Goal: Find specific page/section: Find specific page/section

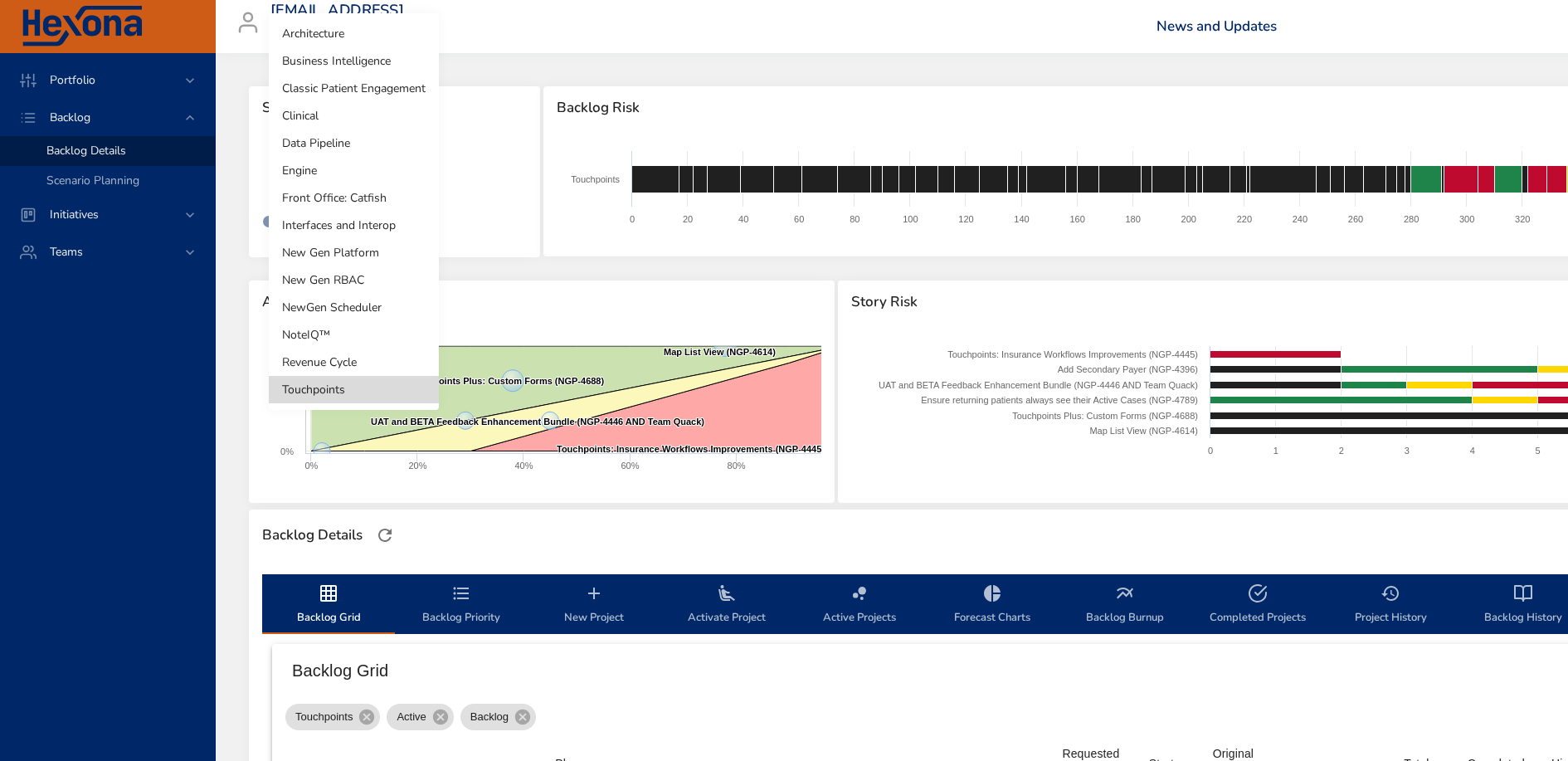
click at [371, 171] on body "Portfolio Backlog Backlog Details Scenario Planning Initiatives Teams [EMAIL_AD…" at bounding box center [784, 380] width 1568 height 761
click at [374, 204] on li "Front Office: Catfish" at bounding box center [353, 198] width 170 height 28
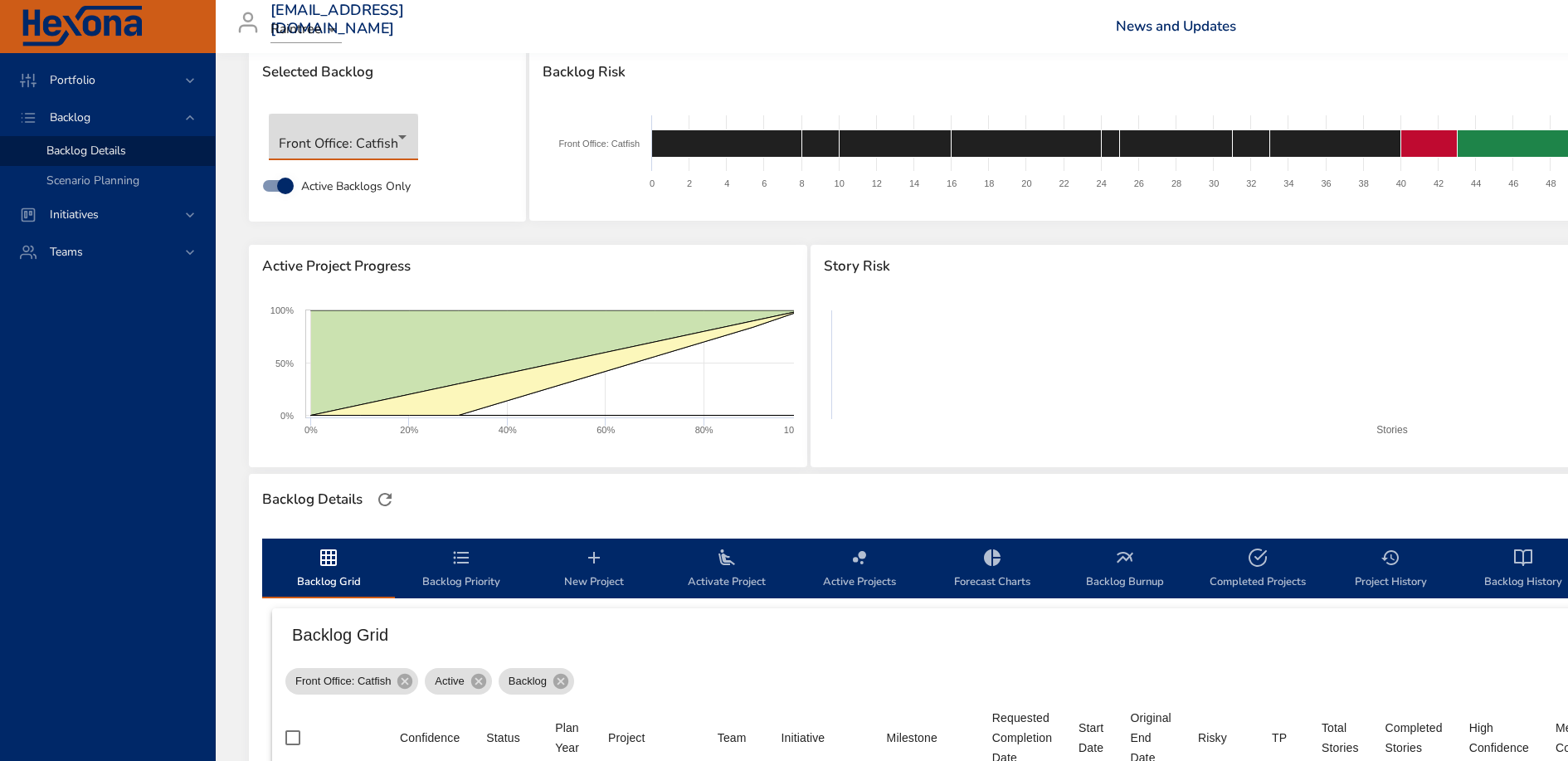
scroll to position [9, 0]
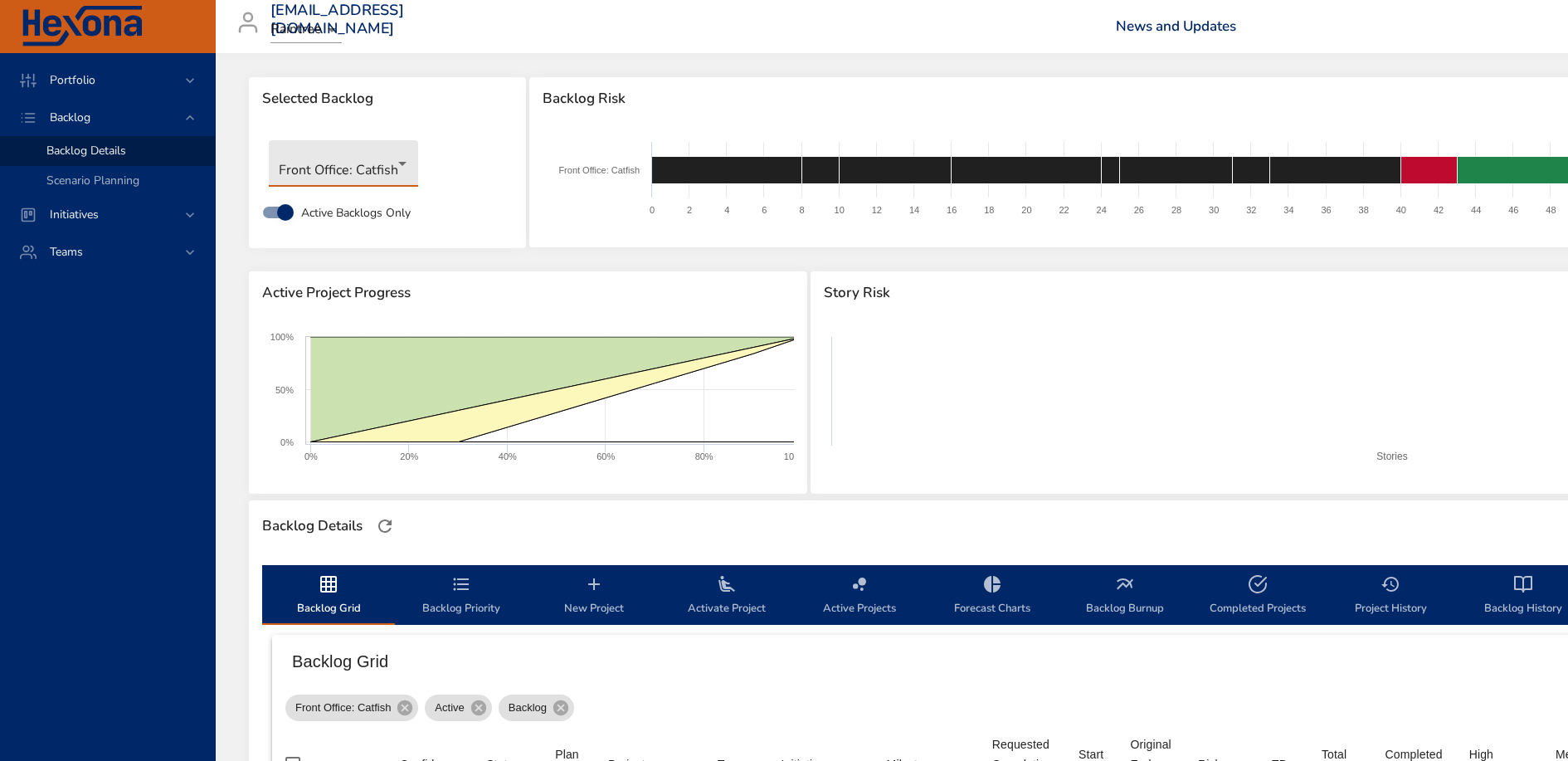
click at [371, 168] on body "Portfolio Backlog Backlog Details Scenario Planning Initiatives Teams [EMAIL_AD…" at bounding box center [784, 371] width 1568 height 761
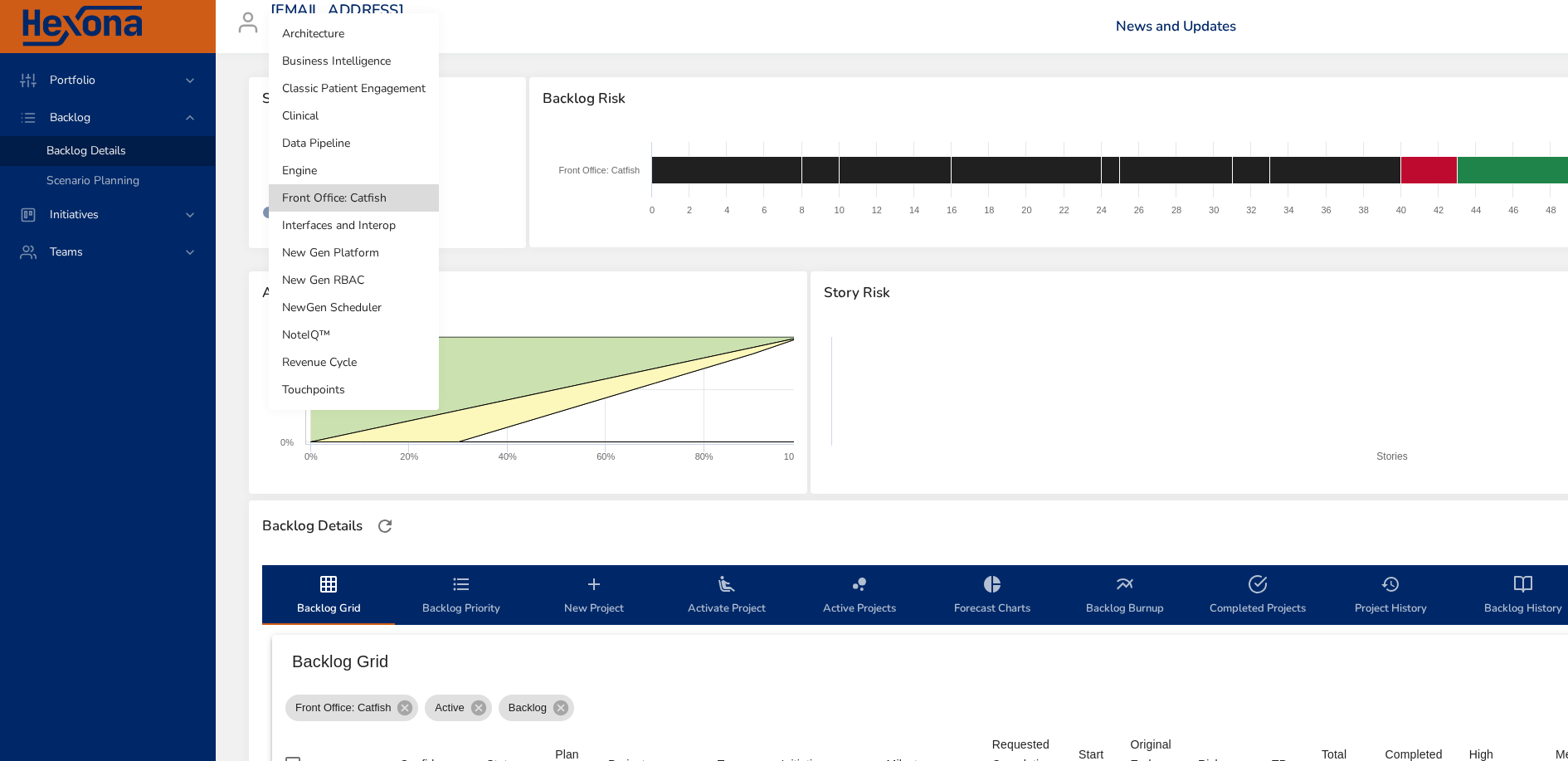
click at [357, 108] on li "Clinical" at bounding box center [353, 116] width 170 height 28
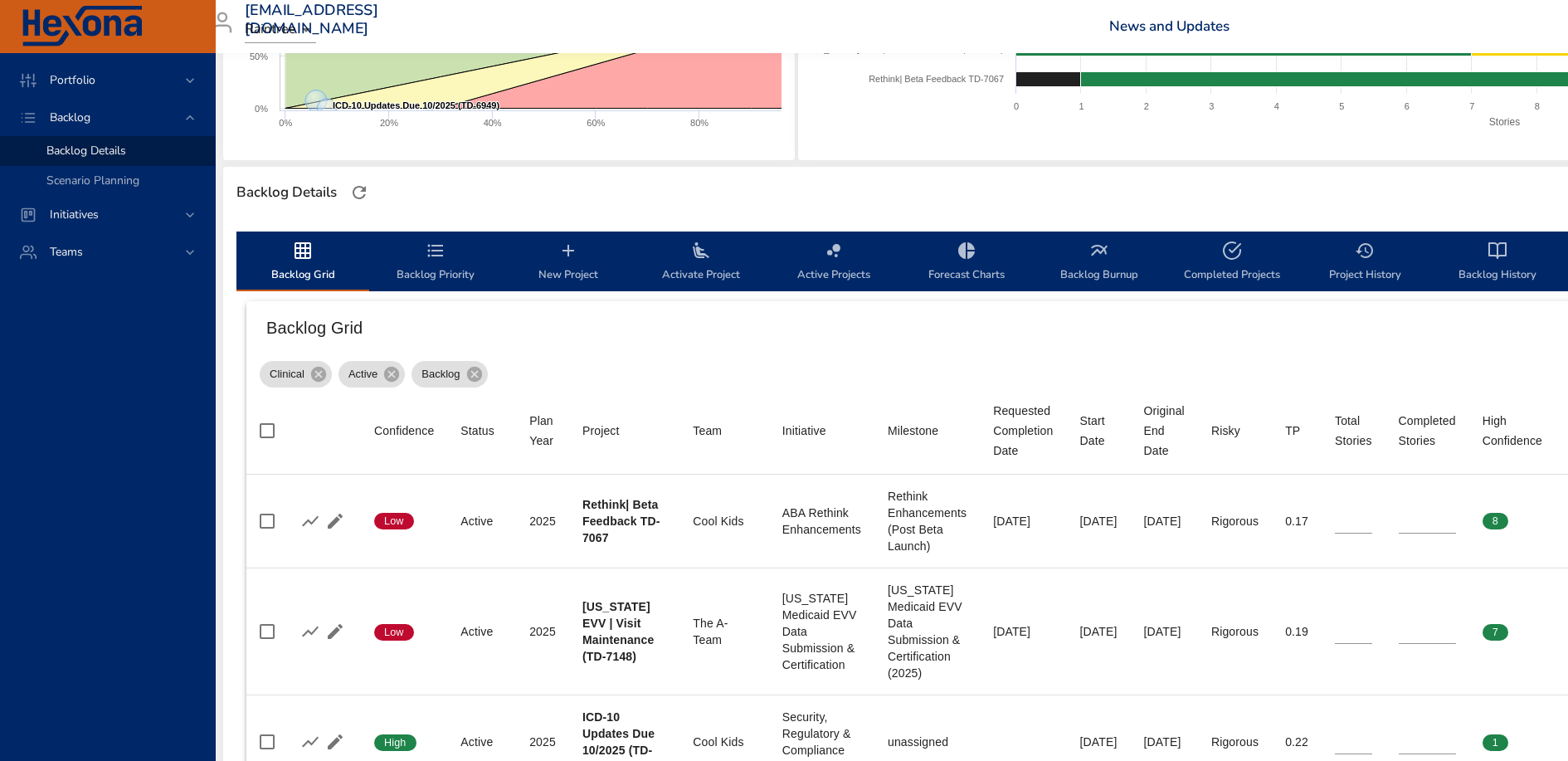
scroll to position [0, 26]
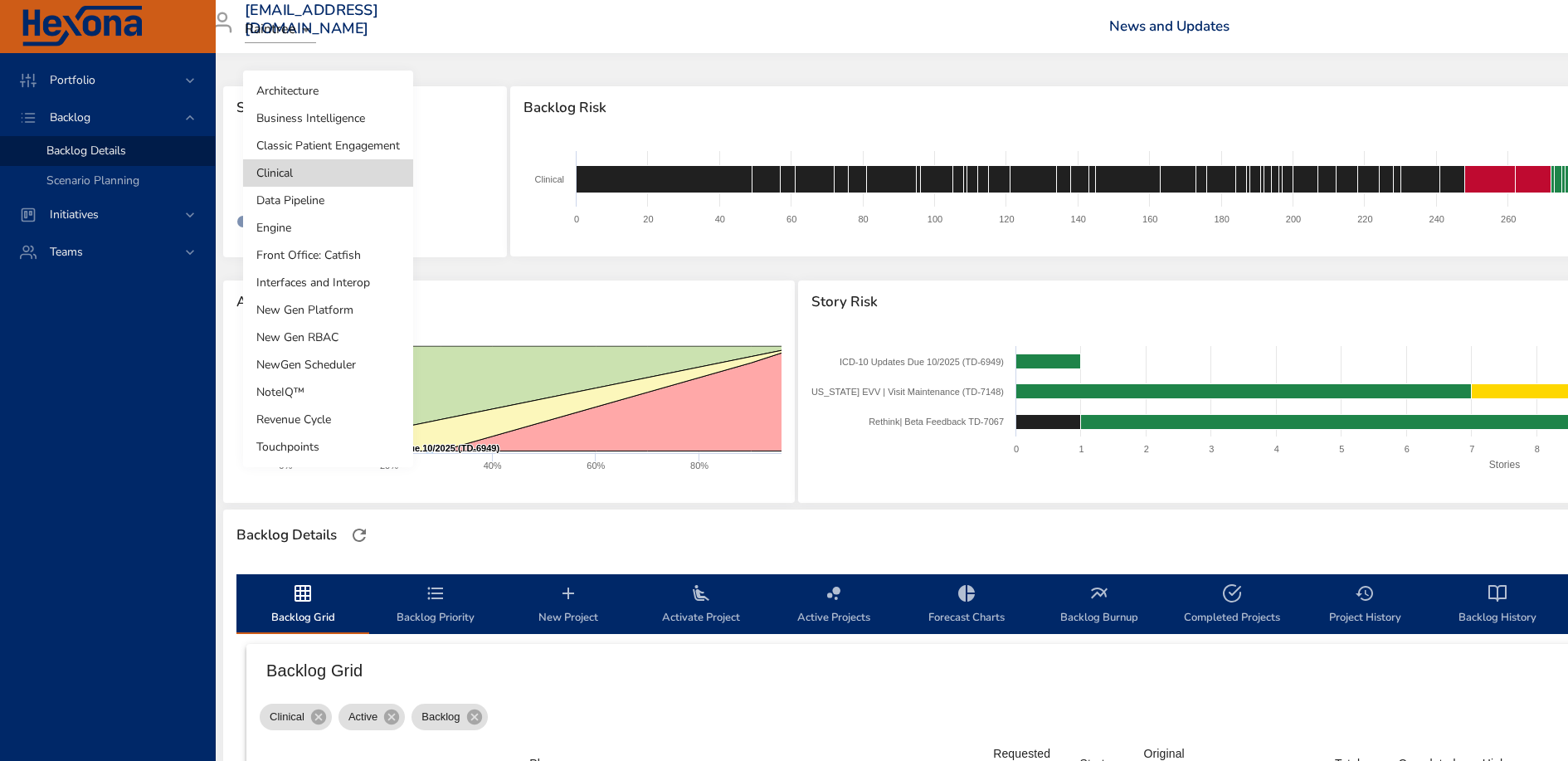
click at [332, 179] on body "Portfolio Backlog Backlog Details Scenario Planning Initiatives Teams [EMAIL_AD…" at bounding box center [758, 380] width 1568 height 761
click at [364, 147] on li "Classic Patient Engagement" at bounding box center [328, 146] width 170 height 28
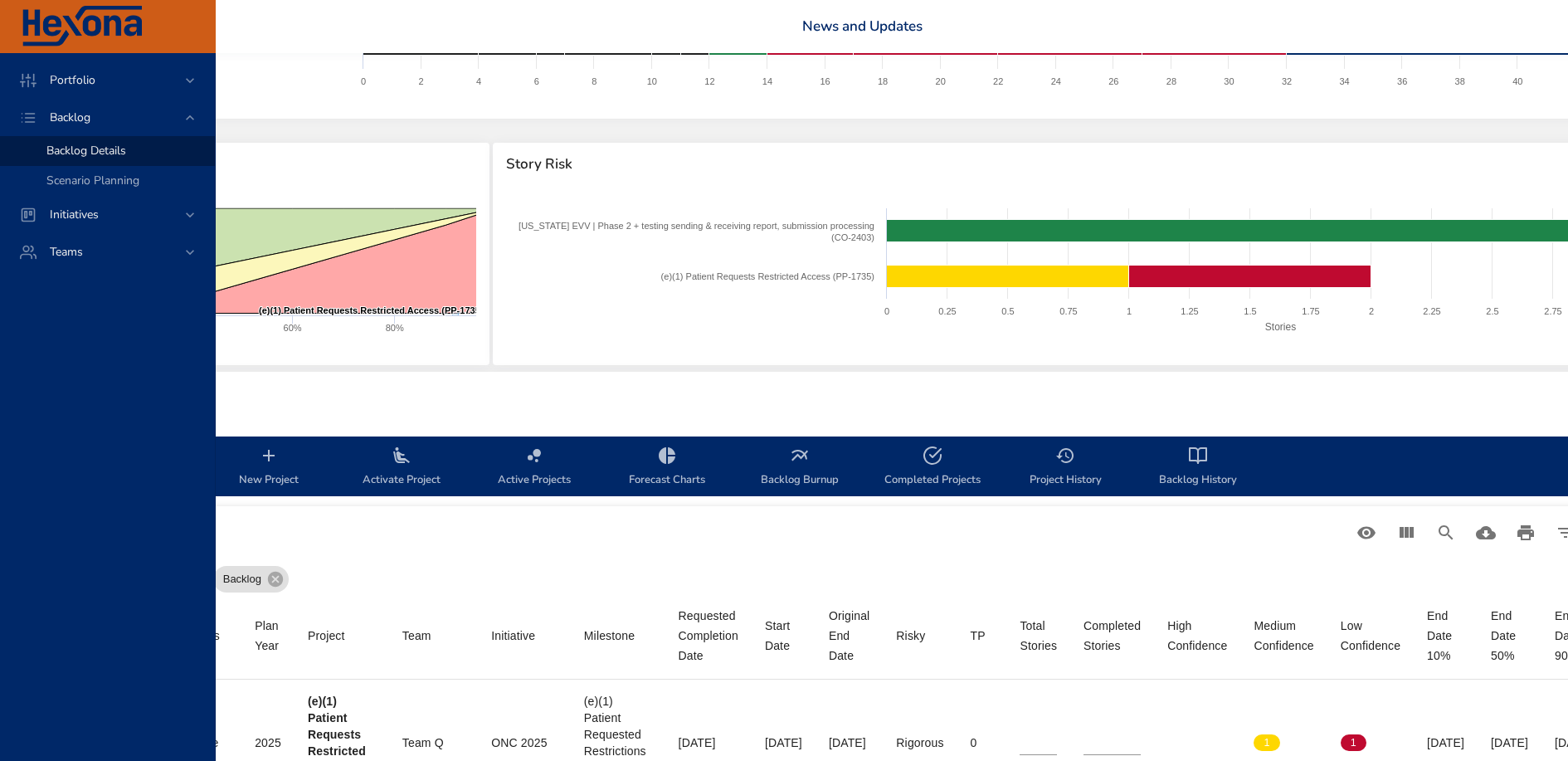
scroll to position [138, 519]
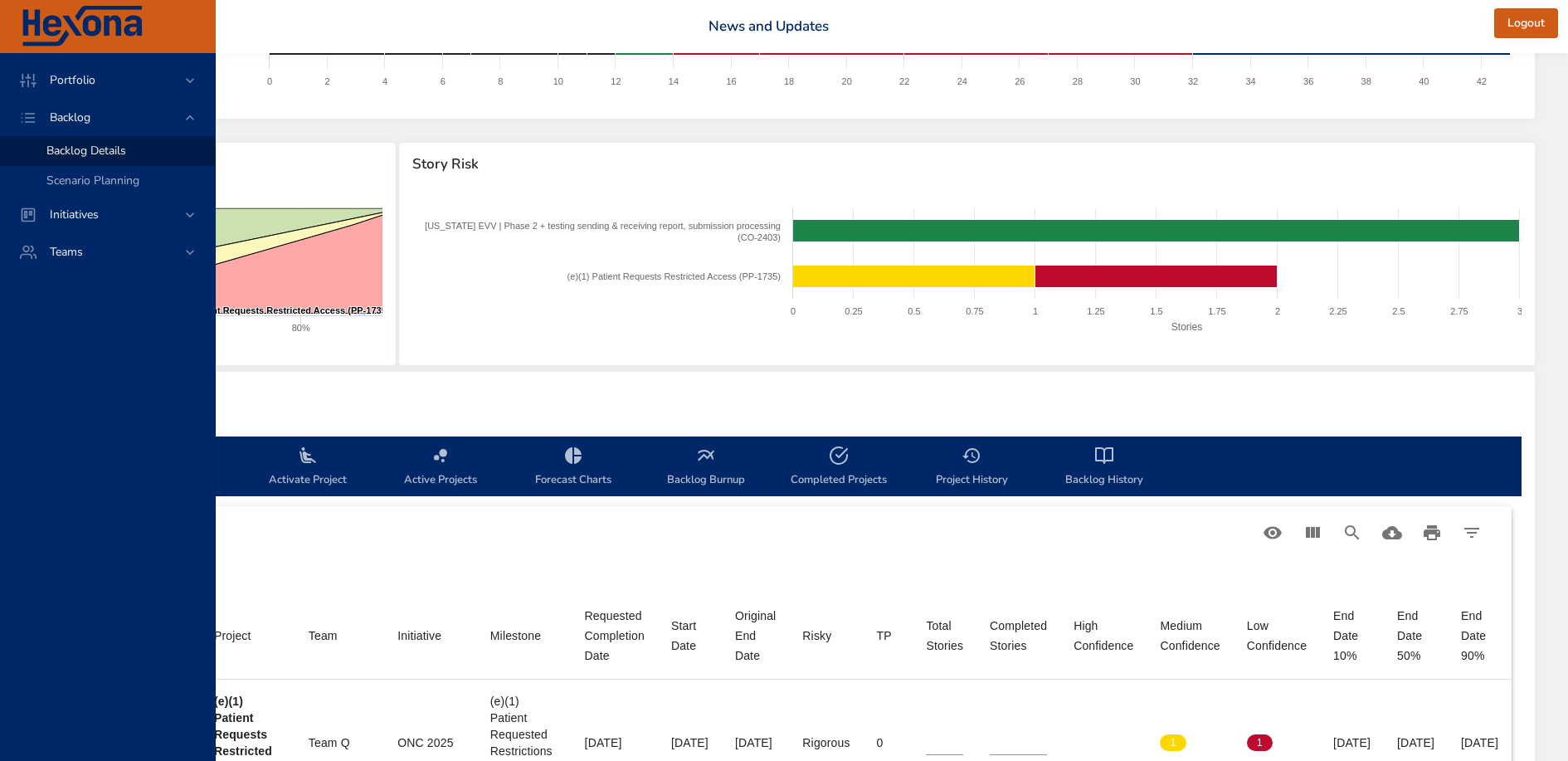
click at [915, 473] on span "Project History" at bounding box center [971, 468] width 113 height 44
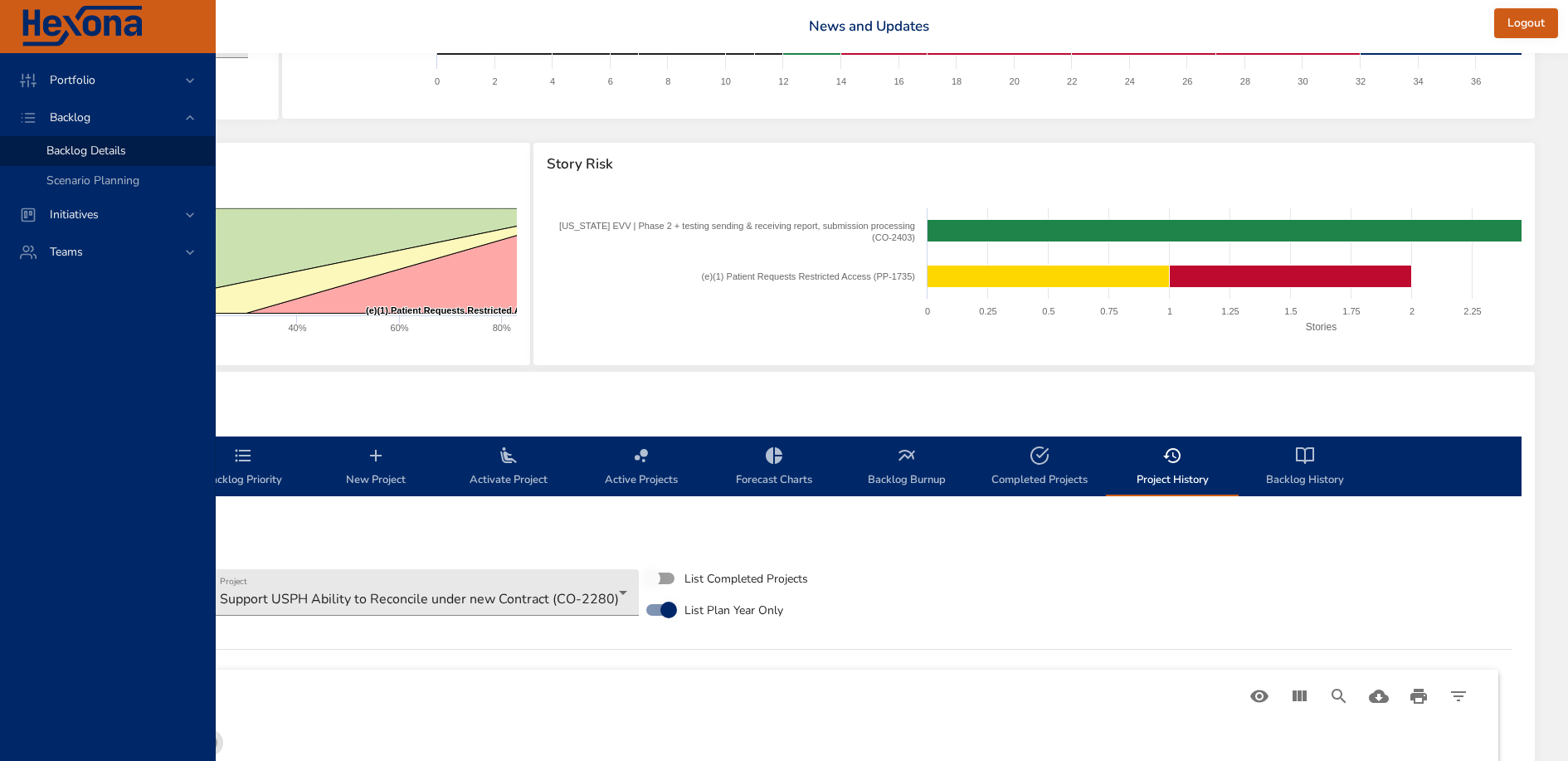
scroll to position [138, 99]
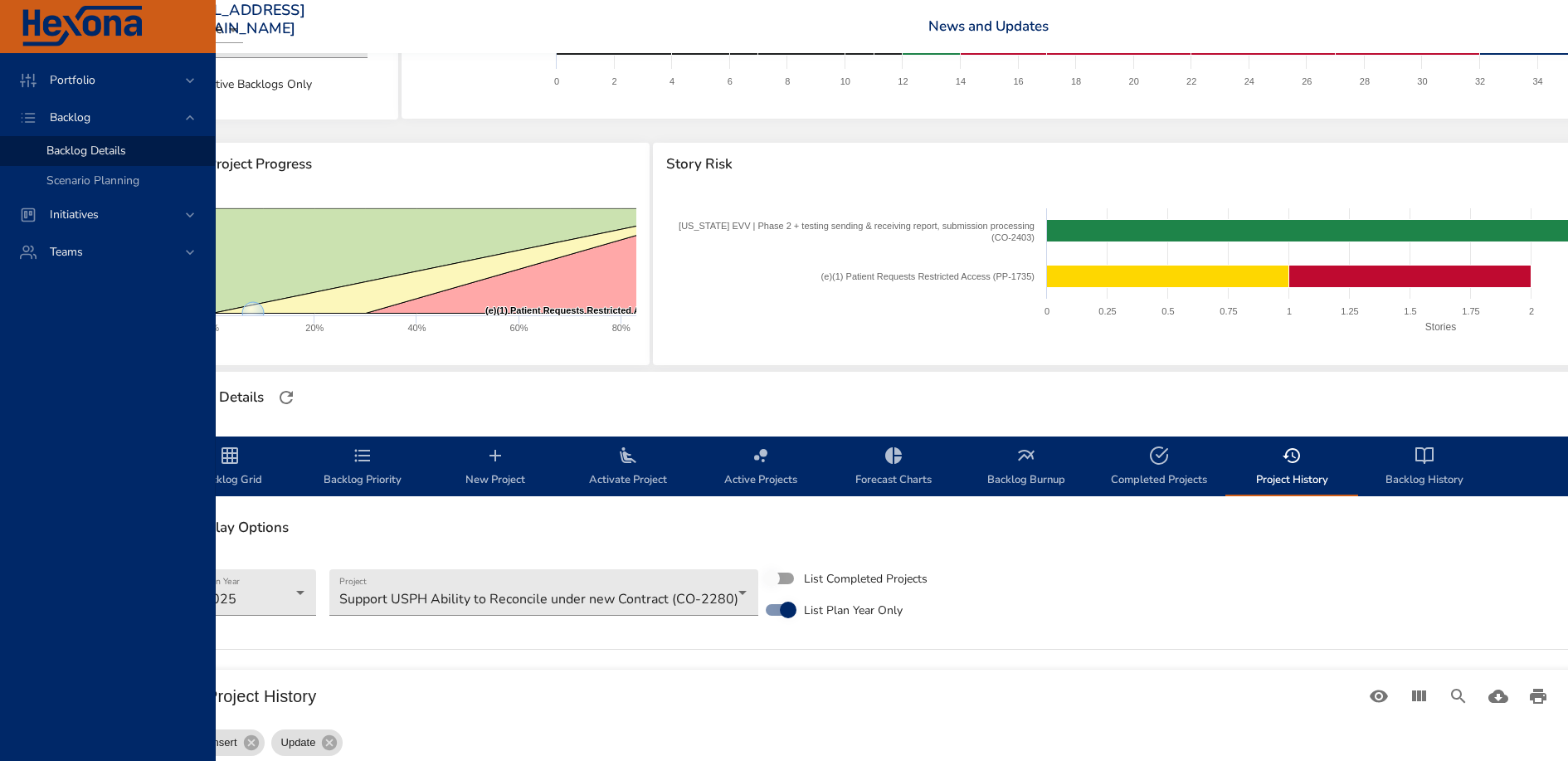
click at [1025, 461] on icon "backlog-tab" at bounding box center [1027, 456] width 20 height 20
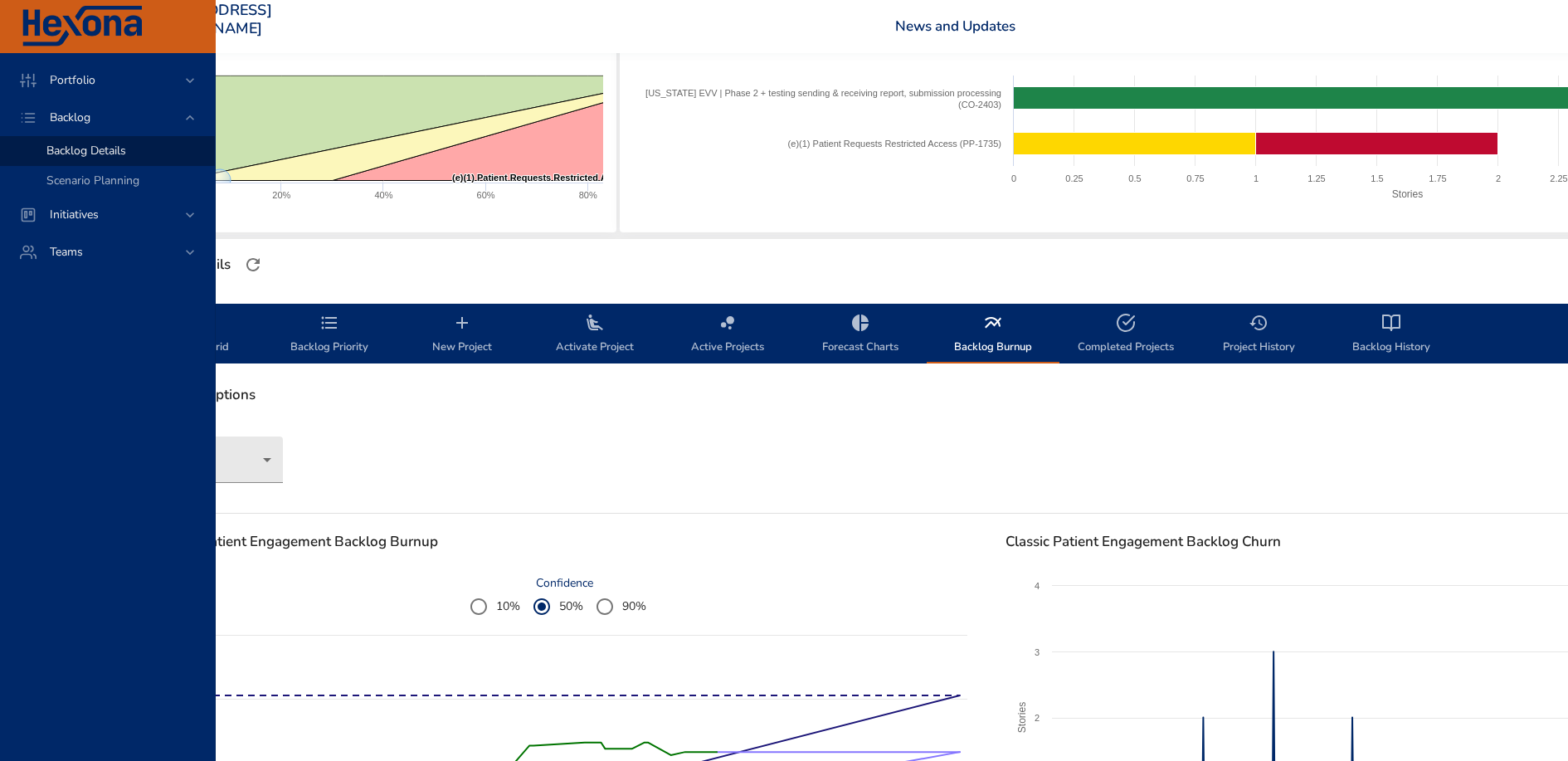
scroll to position [271, 0]
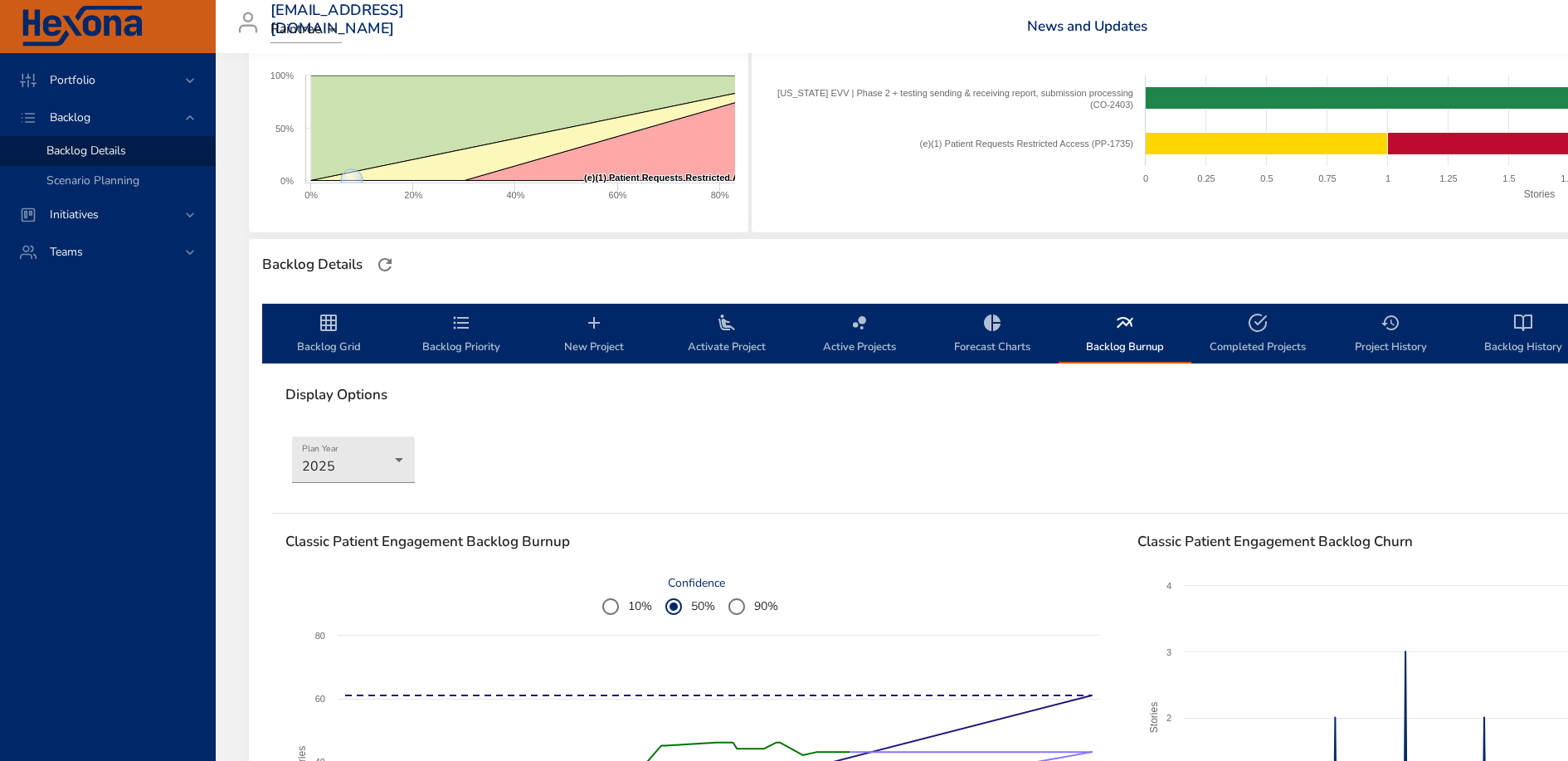
click at [862, 326] on circle "backlog-tab" at bounding box center [862, 328] width 4 height 4
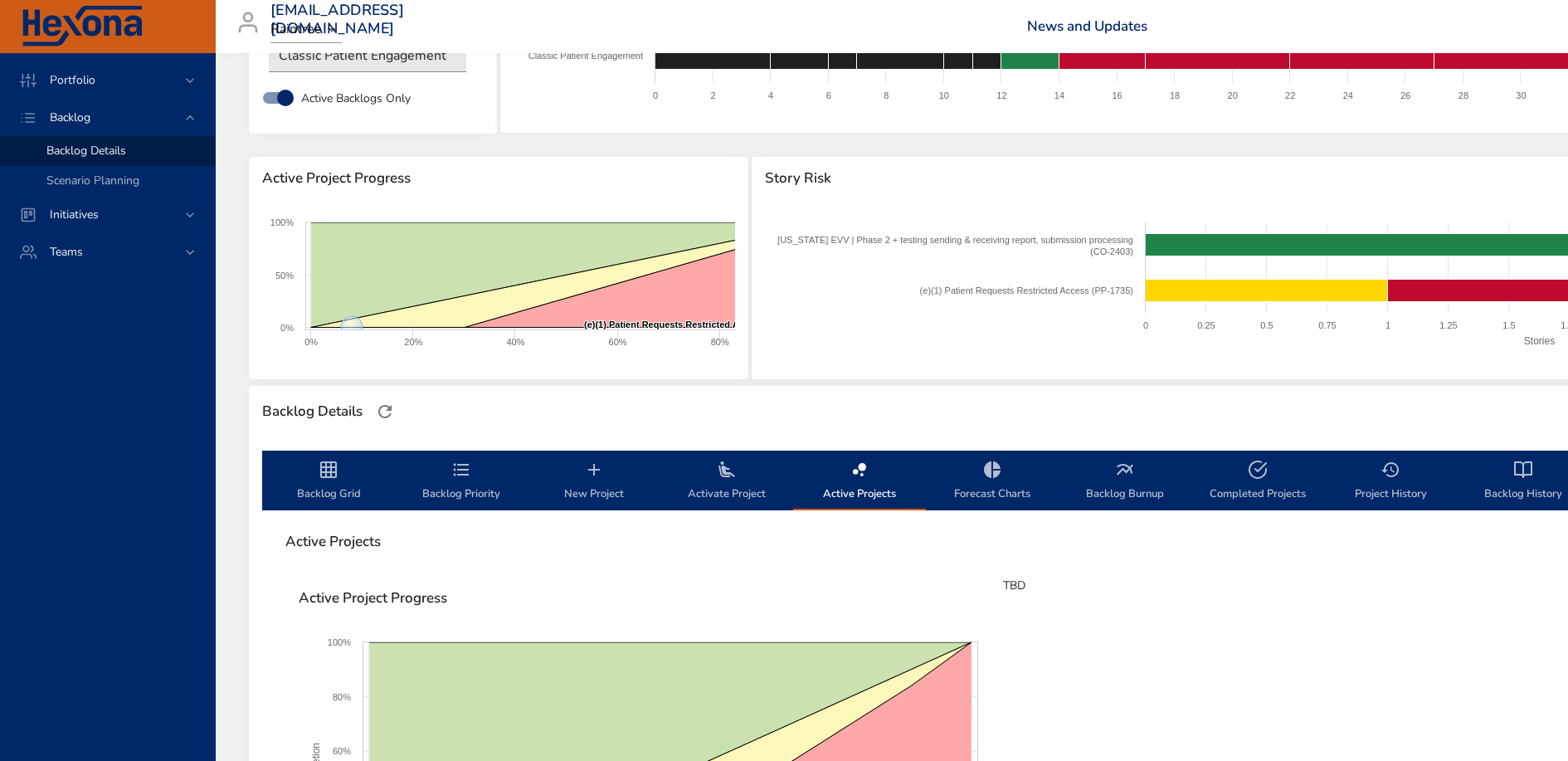
scroll to position [0, 0]
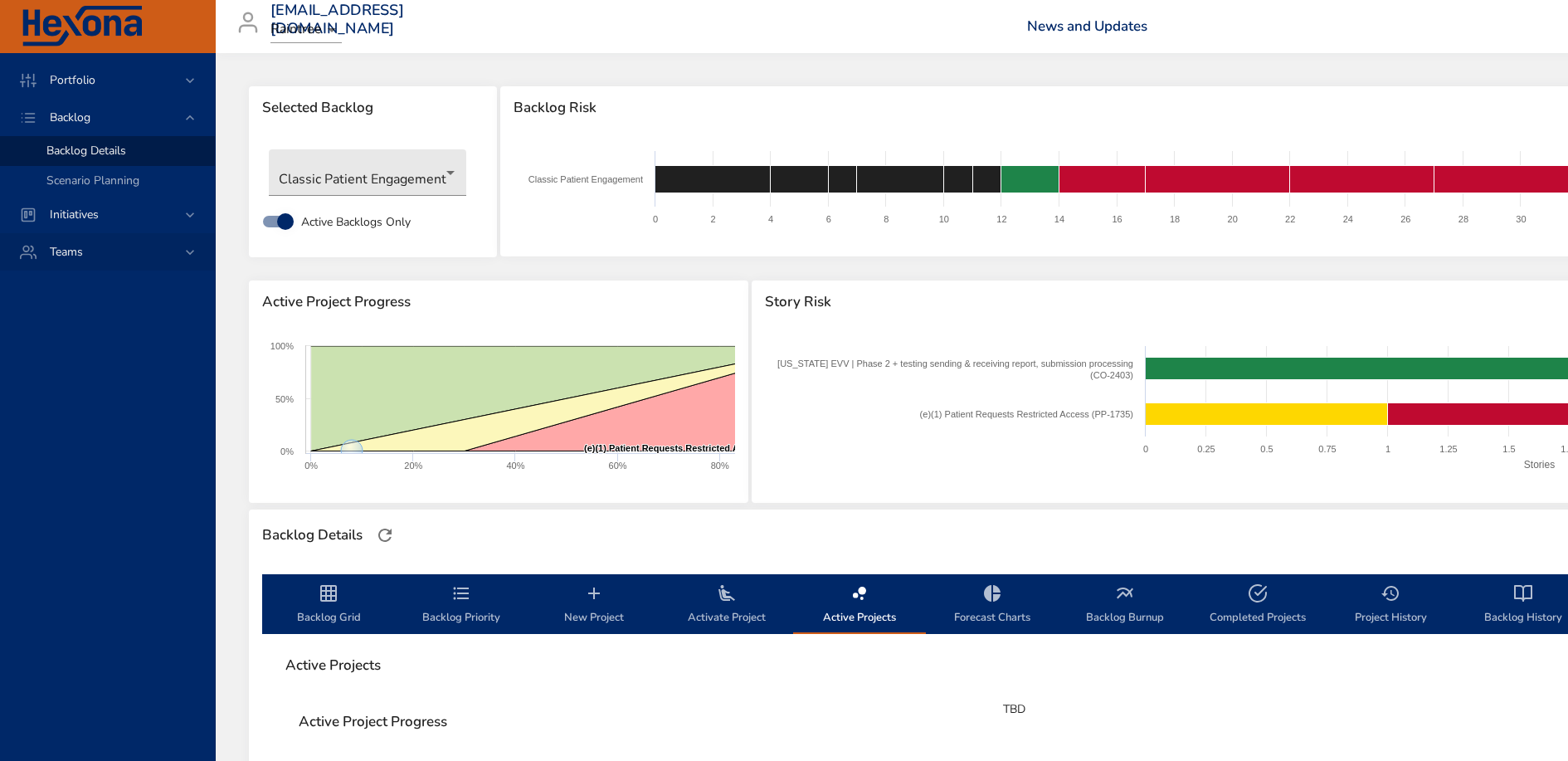
click at [95, 263] on div "Teams" at bounding box center [107, 252] width 215 height 38
click at [106, 227] on div "Dashboard" at bounding box center [124, 226] width 155 height 17
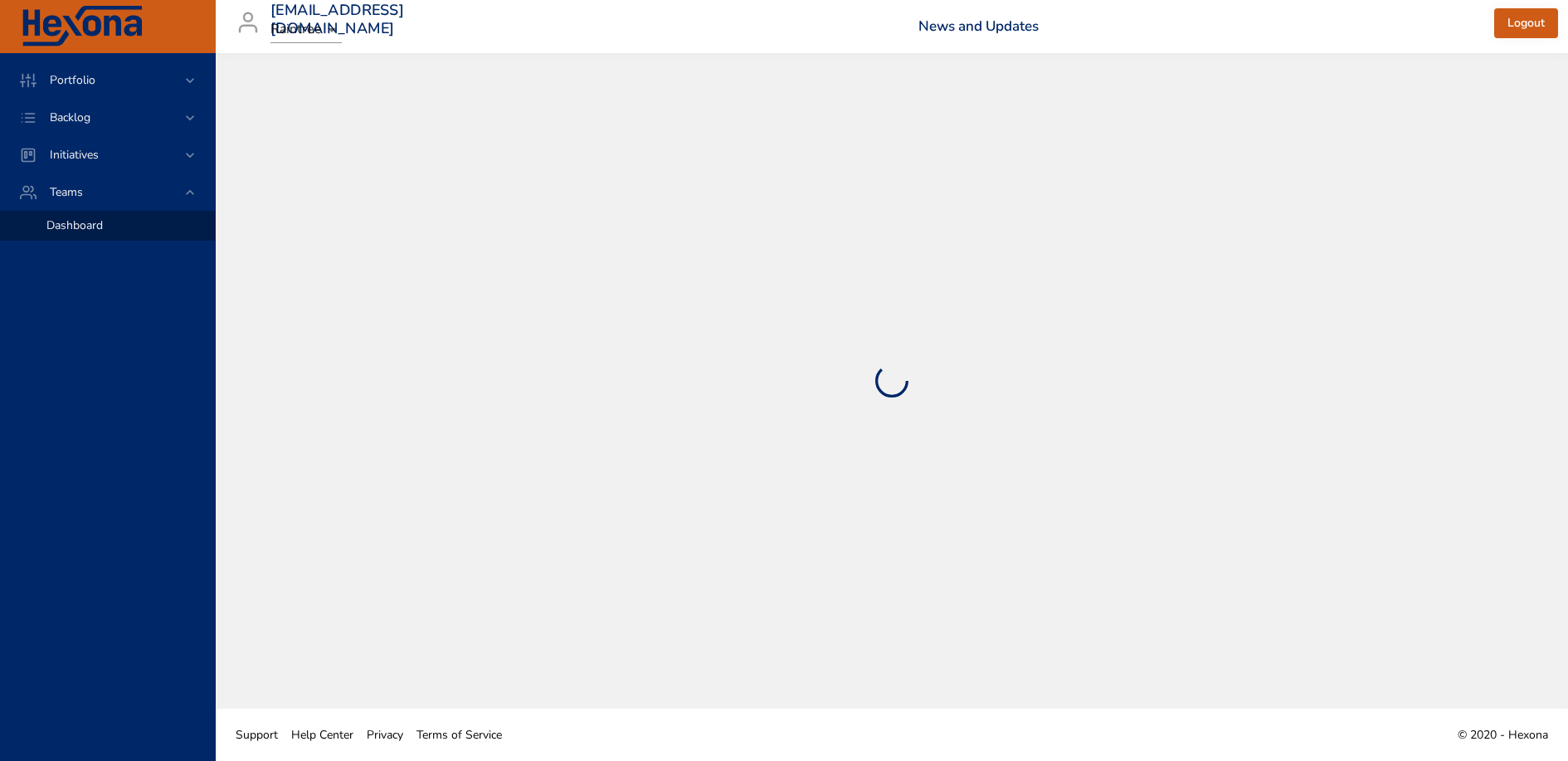
select select "***"
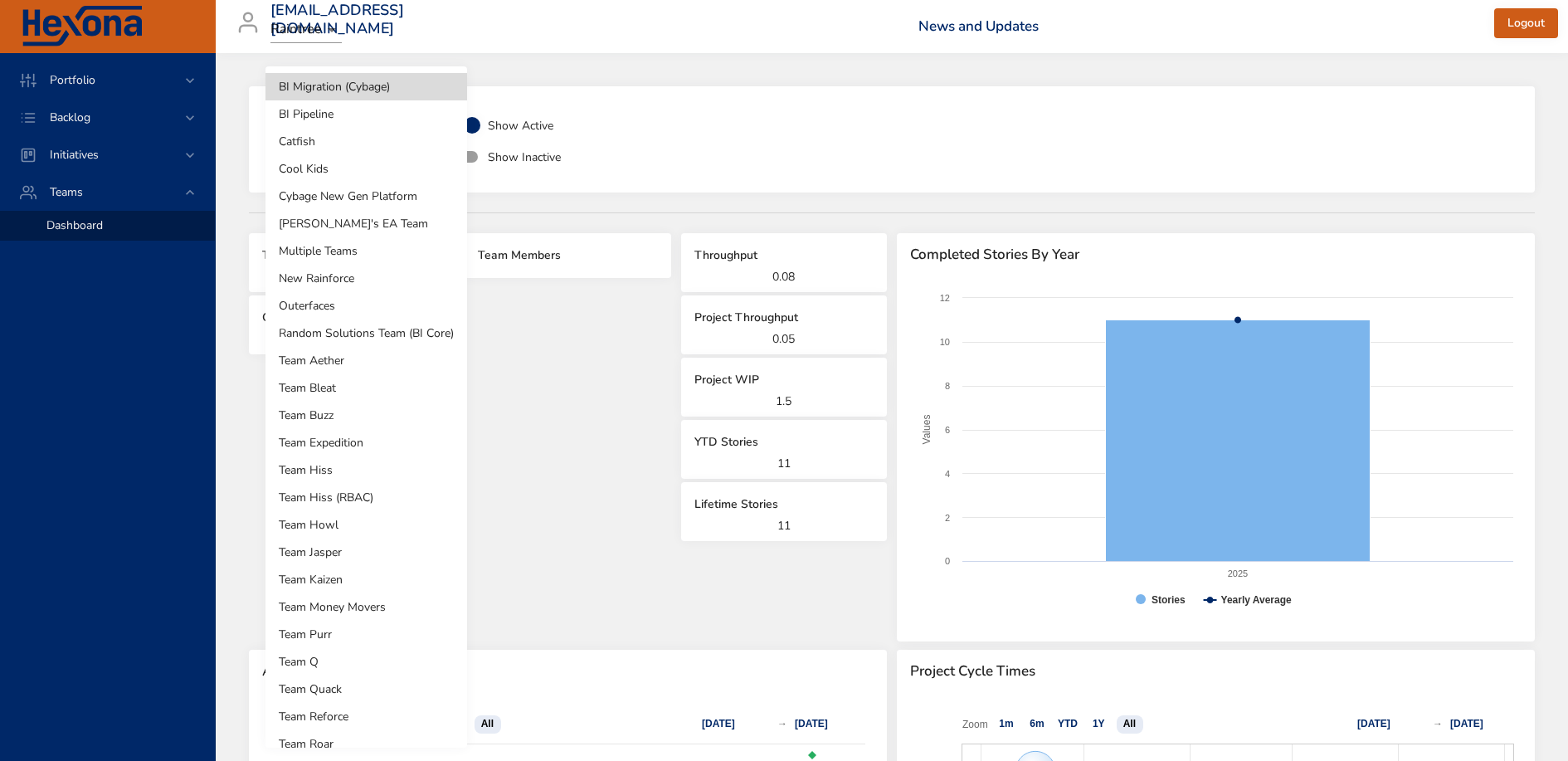
click at [352, 134] on body "**********" at bounding box center [784, 380] width 1568 height 761
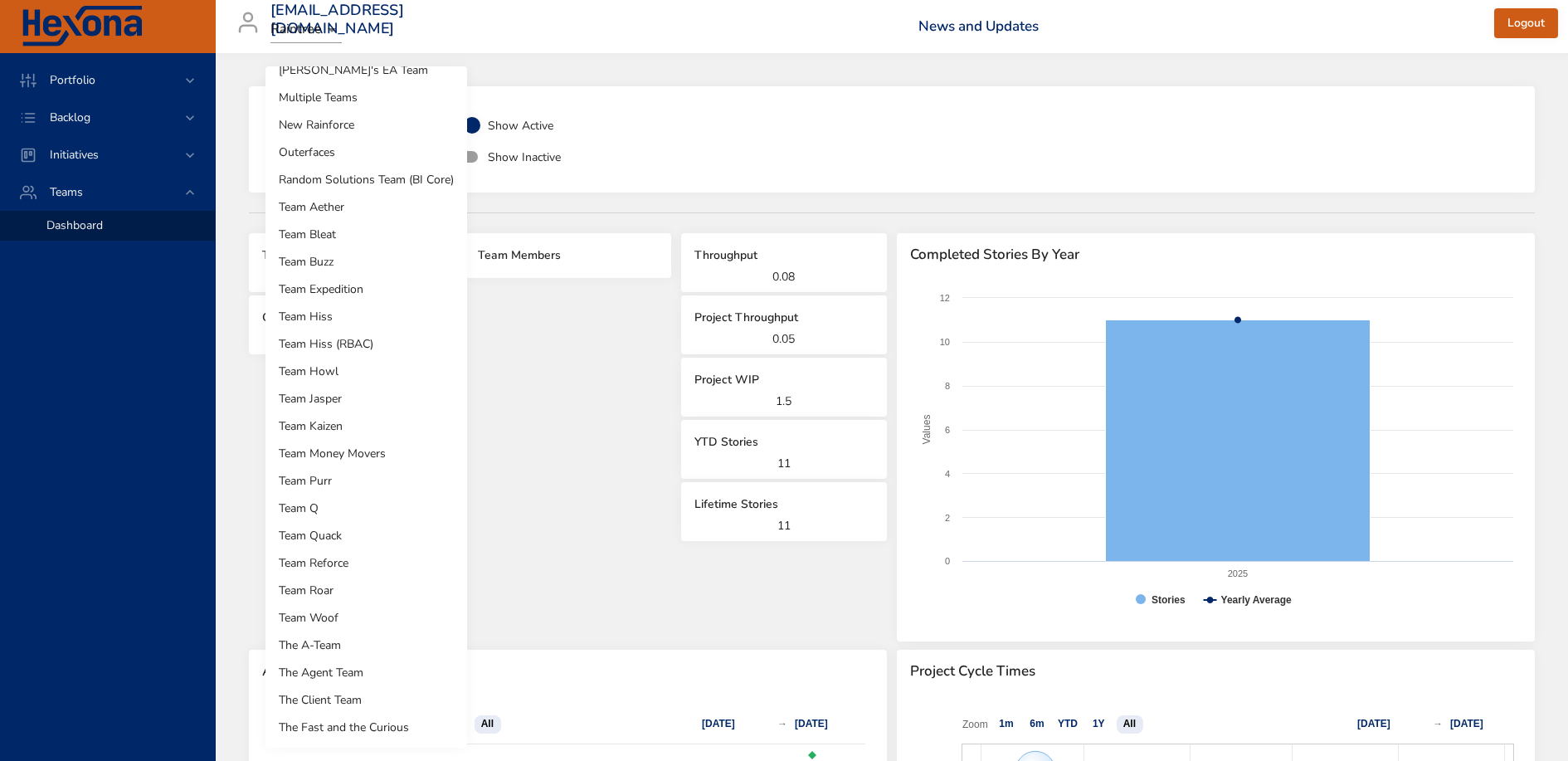
click at [376, 669] on li "The Agent Team" at bounding box center [366, 673] width 202 height 28
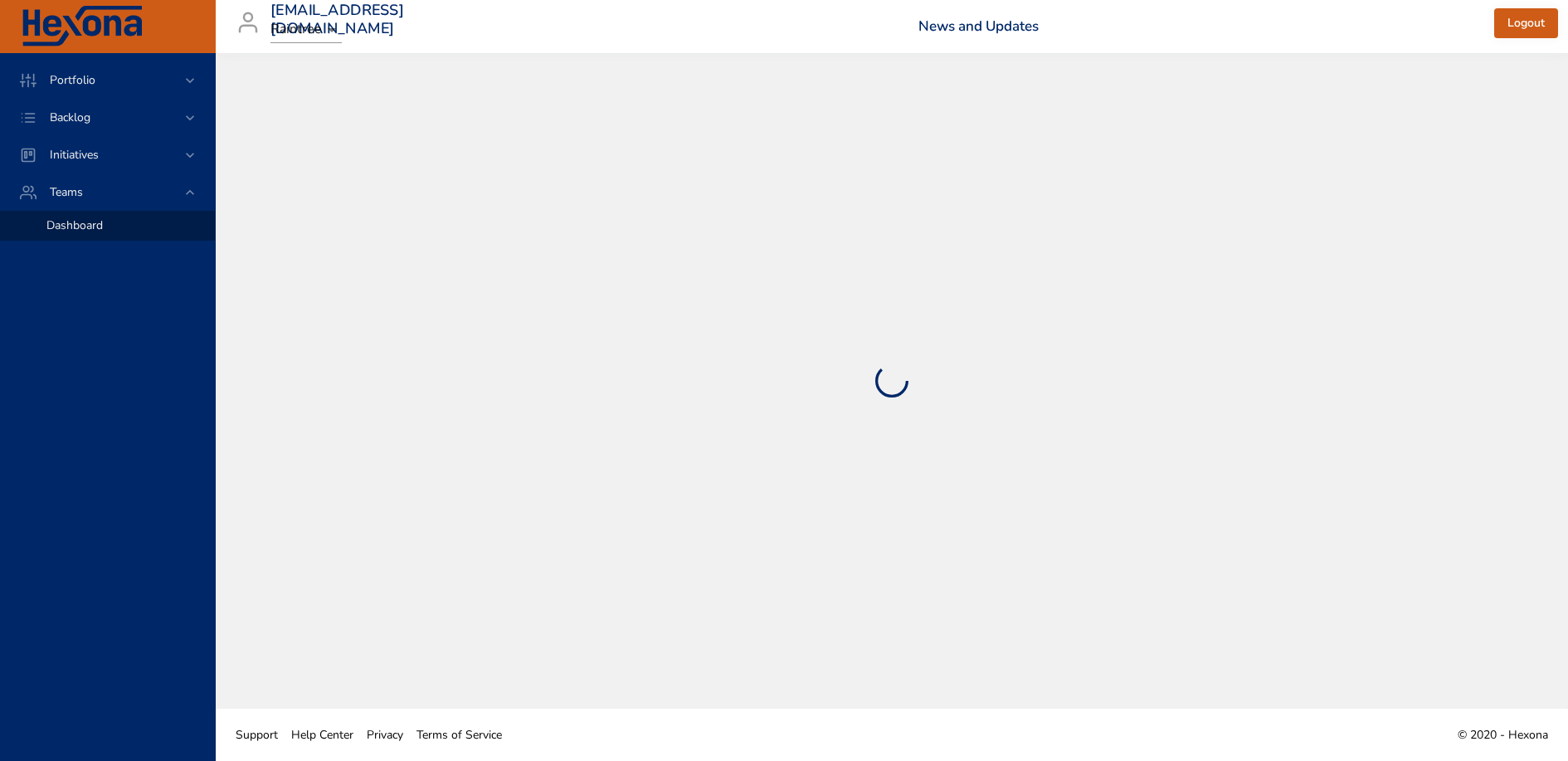
select select "***"
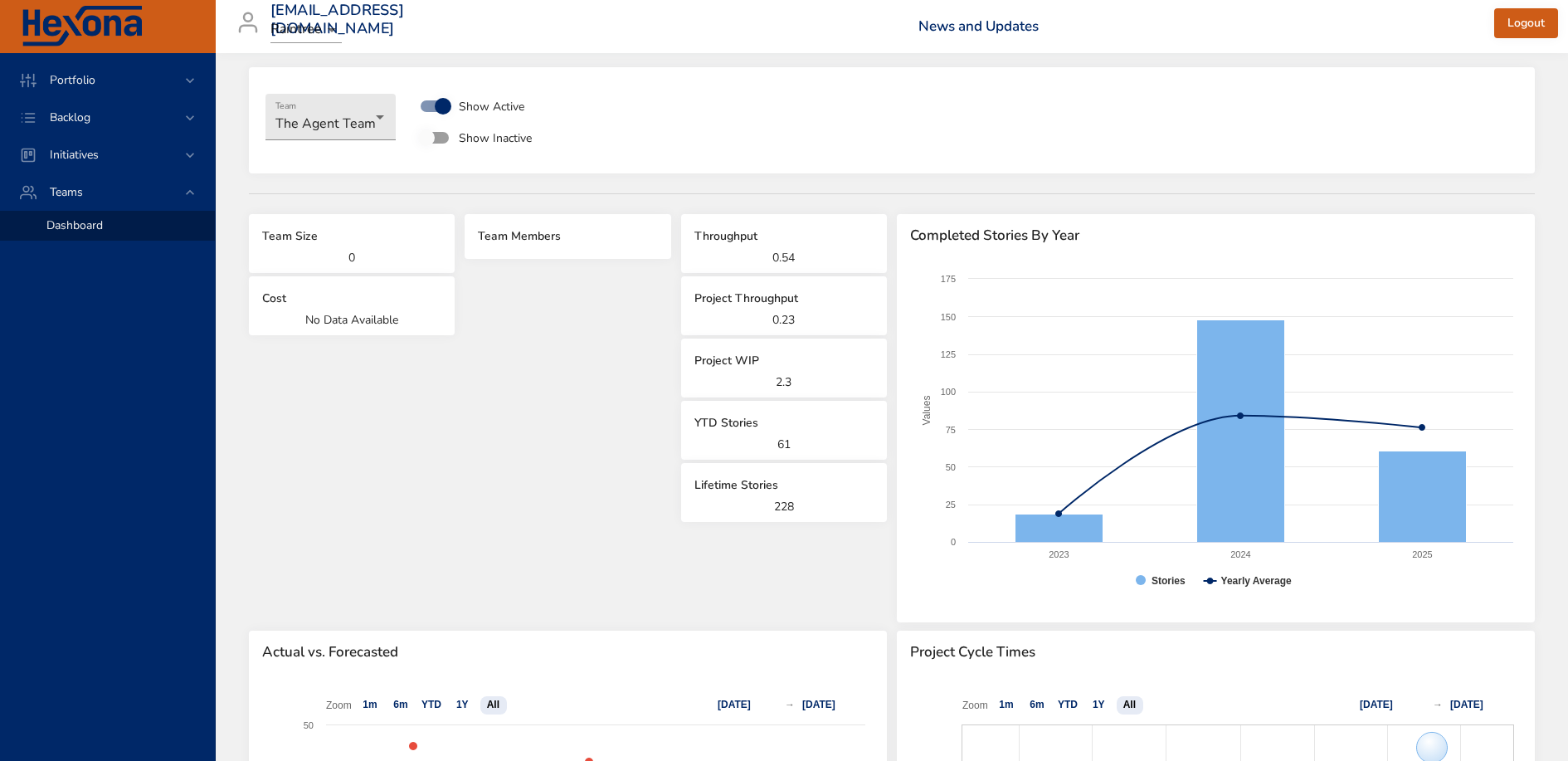
scroll to position [0, 0]
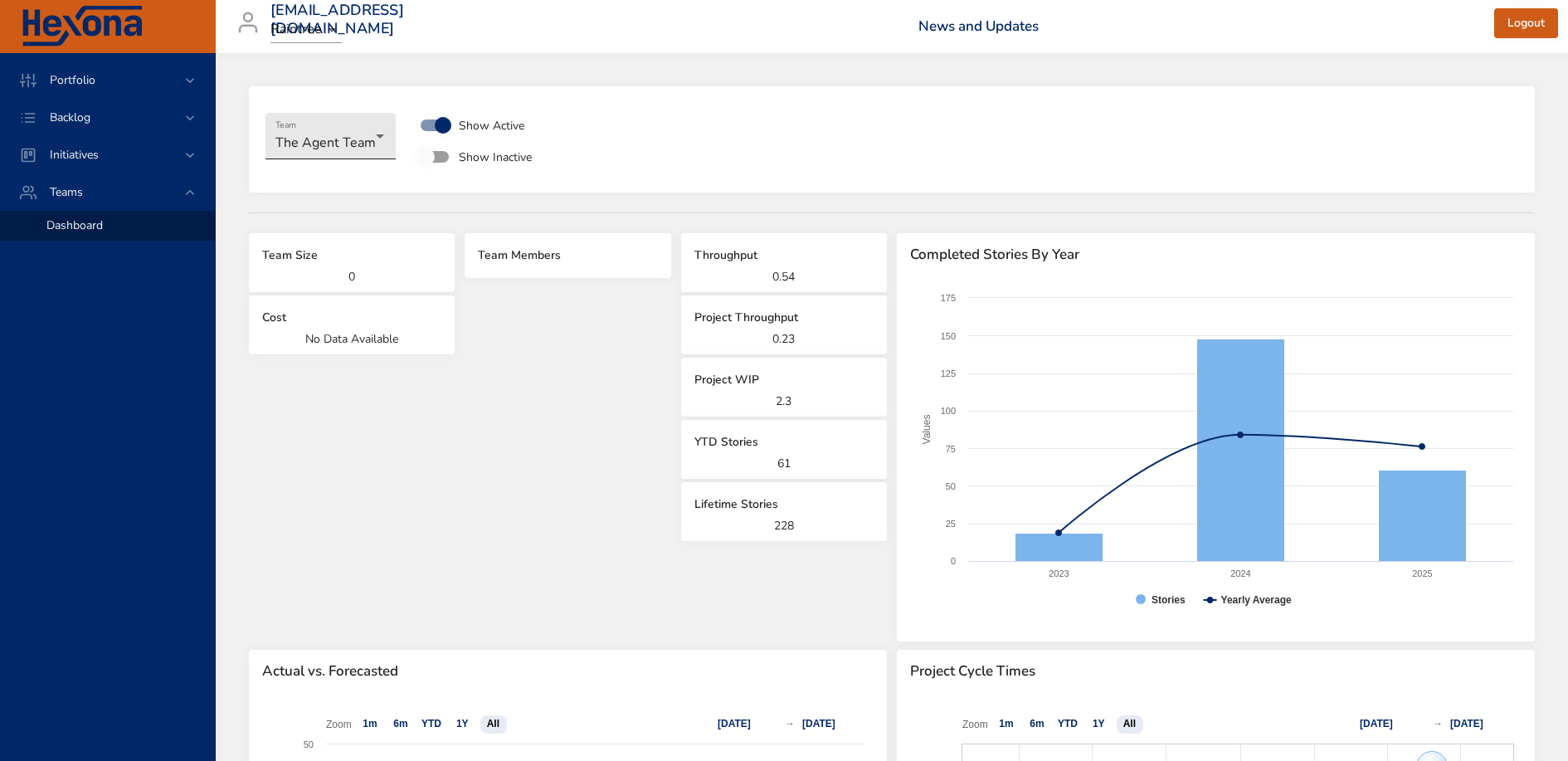
click at [350, 144] on body "**********" at bounding box center [784, 380] width 1568 height 761
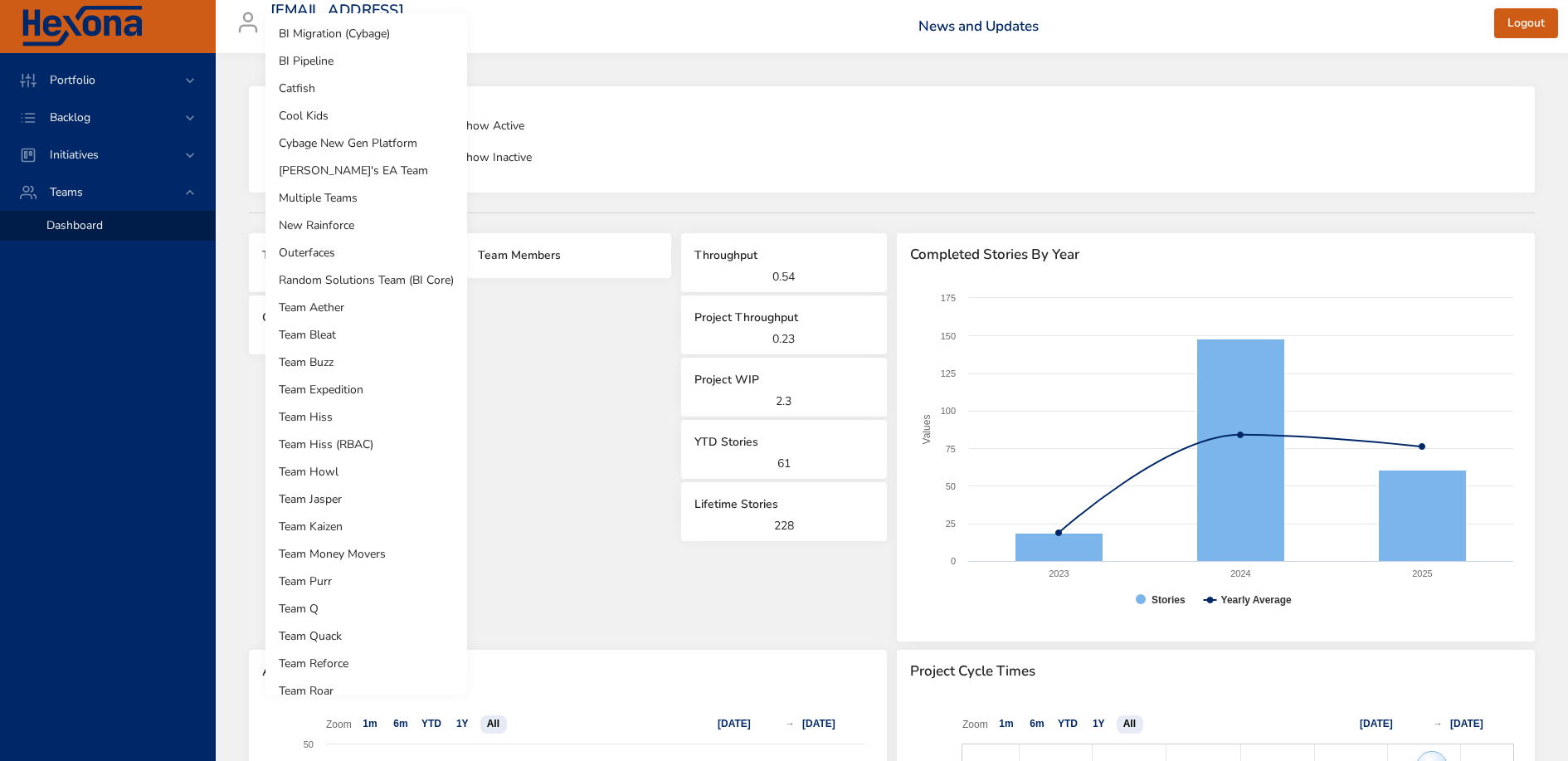
click at [703, 161] on div at bounding box center [784, 380] width 1568 height 761
